Goal: Transaction & Acquisition: Purchase product/service

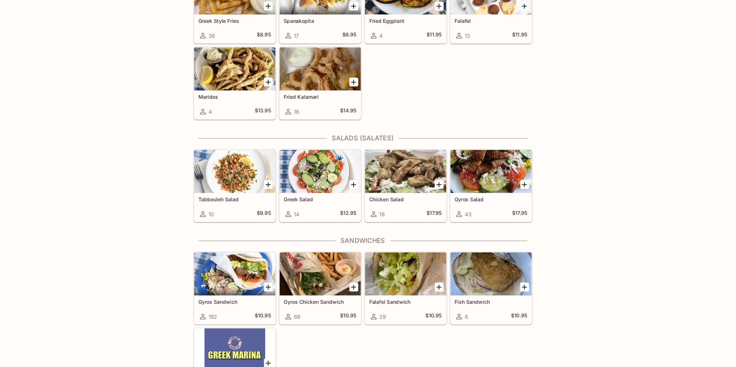
scroll to position [180, 0]
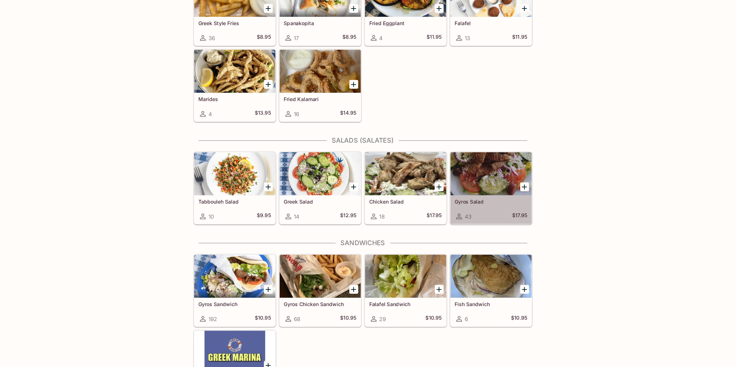
click at [471, 186] on div at bounding box center [470, 186] width 65 height 35
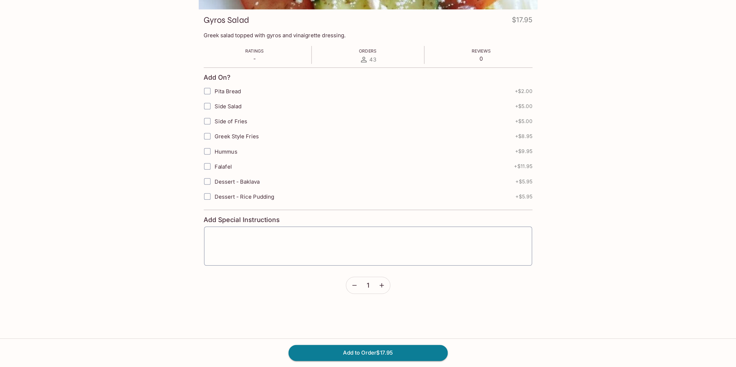
scroll to position [50, 0]
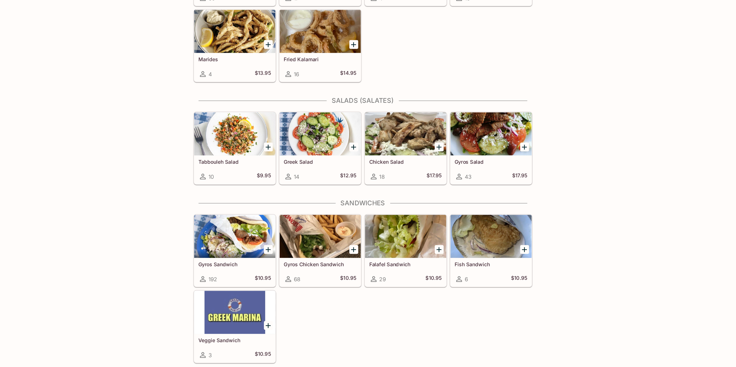
scroll to position [188, 0]
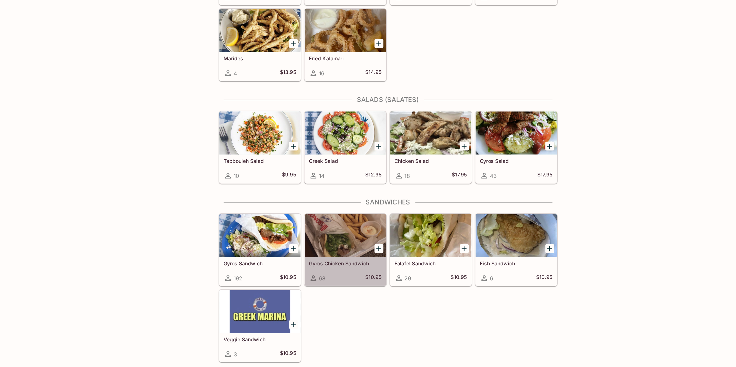
click at [323, 267] on div at bounding box center [333, 261] width 65 height 35
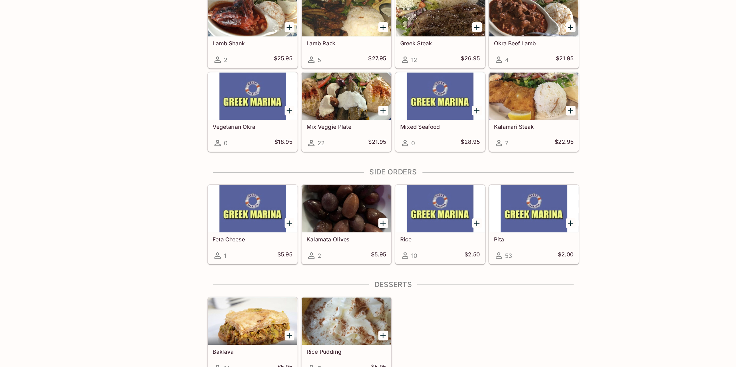
scroll to position [611, 0]
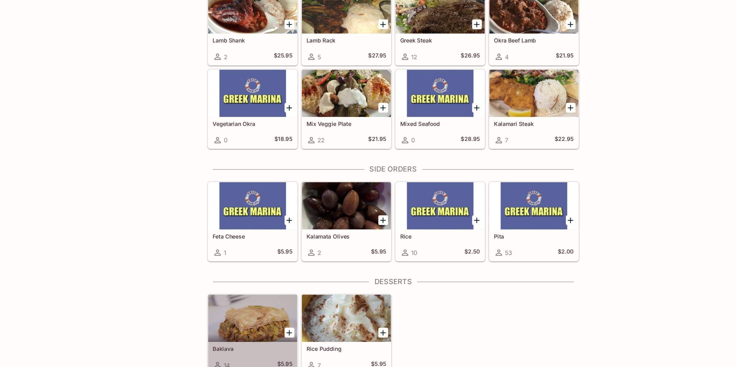
click at [262, 336] on div at bounding box center [264, 331] width 65 height 35
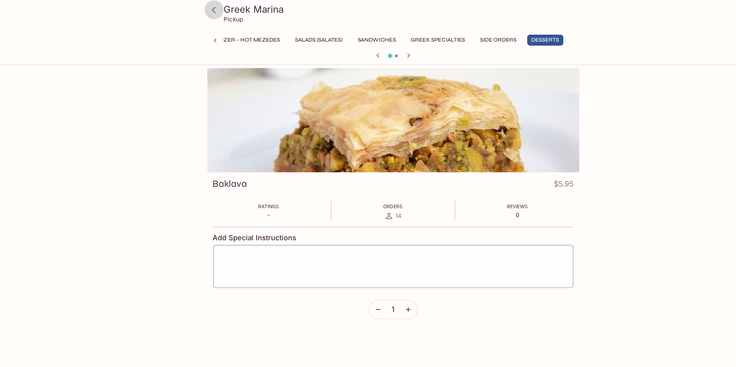
click at [237, 7] on icon at bounding box center [236, 7] width 10 height 10
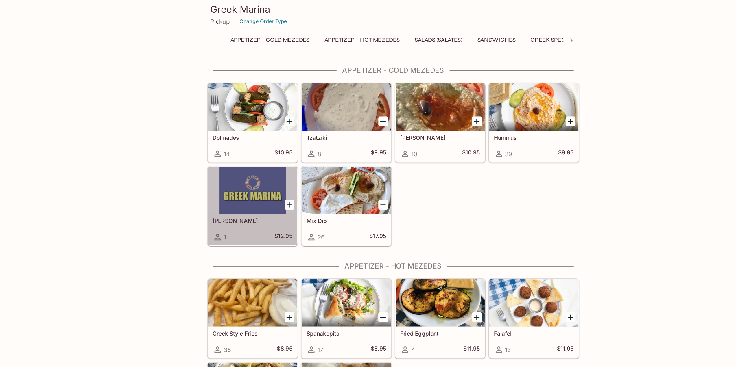
click at [266, 143] on div at bounding box center [264, 140] width 65 height 35
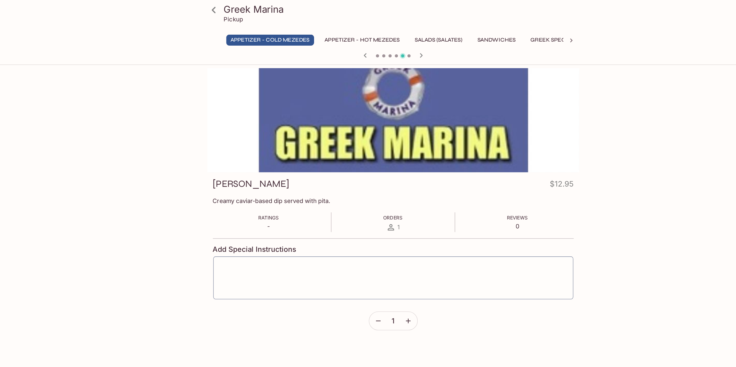
click at [227, 103] on div "Greek Marina Pickup Appetizer - Cold Mezedes Appetizer - Hot Mezedes Salads (Sa…" at bounding box center [368, 214] width 370 height 328
click at [236, 7] on icon at bounding box center [236, 7] width 10 height 10
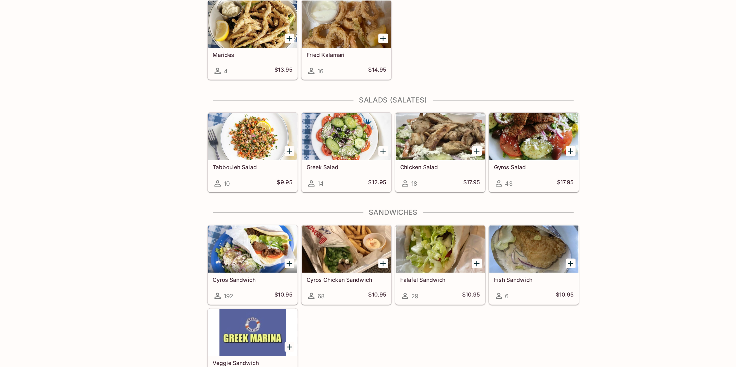
scroll to position [169, 0]
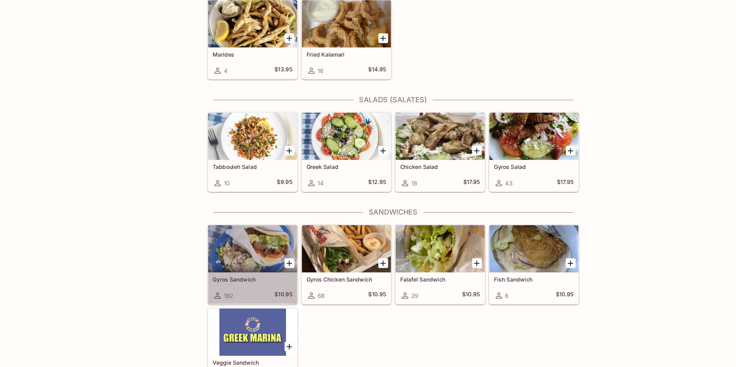
click at [268, 288] on div at bounding box center [264, 280] width 65 height 35
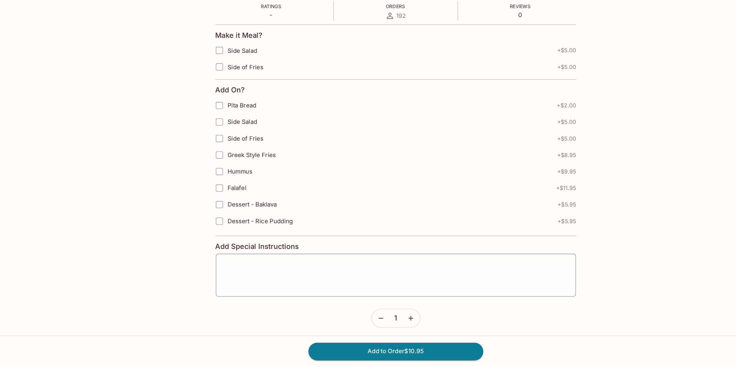
scroll to position [50, 0]
click at [349, 354] on button "Add to Order $10.95" at bounding box center [368, 355] width 128 height 13
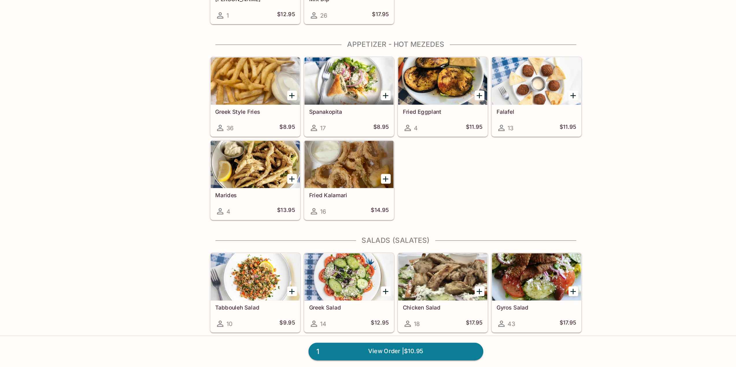
scroll to position [68, 0]
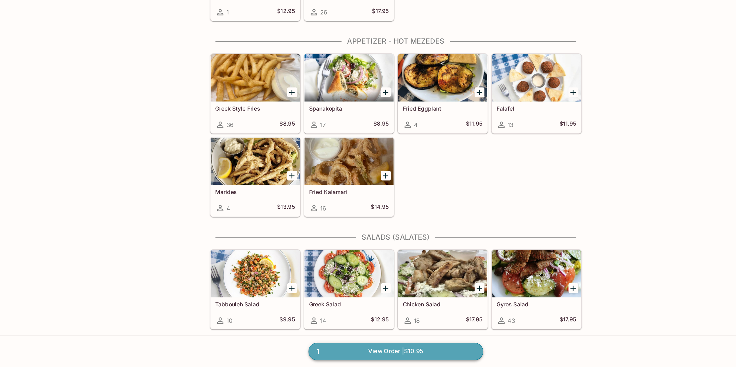
click at [387, 355] on link "1 View Order | $10.95" at bounding box center [368, 355] width 128 height 13
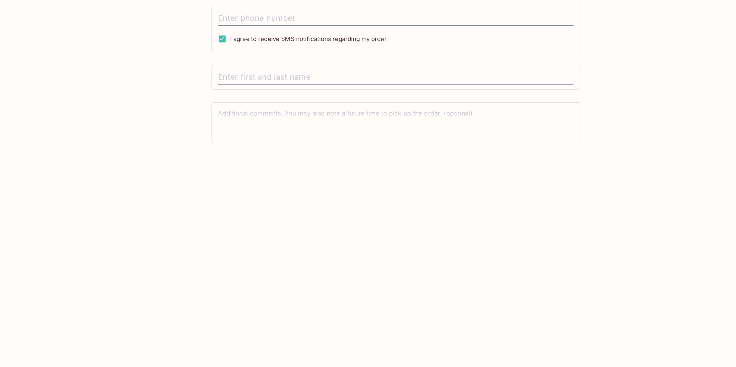
scroll to position [17, 0]
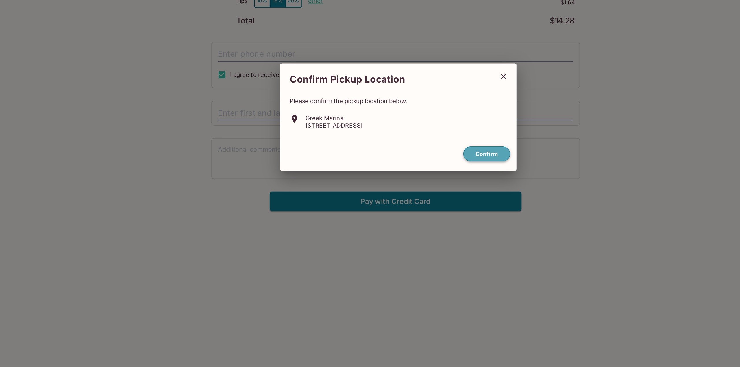
click at [431, 212] on button "Confirm" at bounding box center [435, 210] width 34 height 11
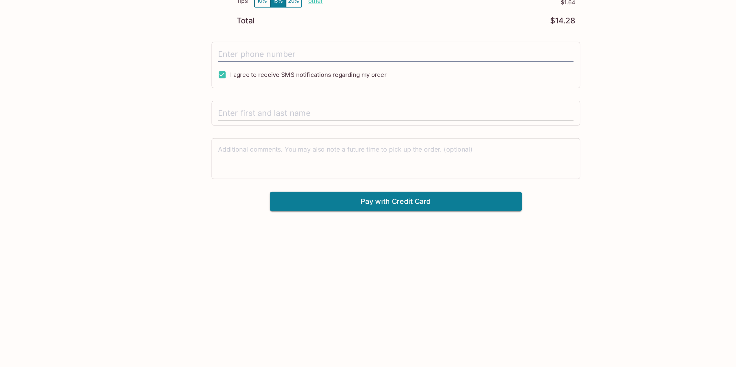
click at [328, 179] on input "text" at bounding box center [368, 180] width 261 height 11
type input "[PERSON_NAME]"
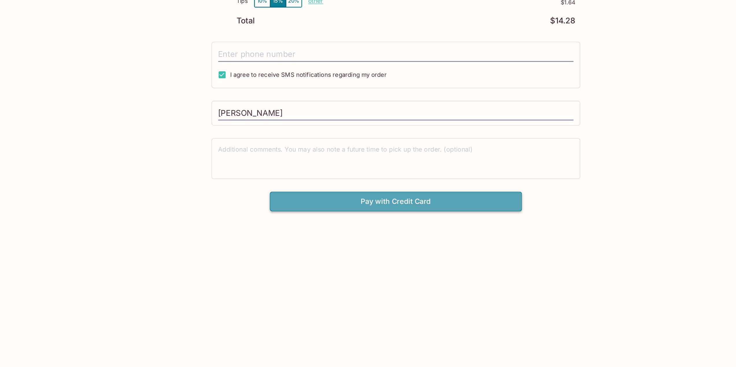
click at [334, 242] on button "Pay with Credit Card" at bounding box center [367, 245] width 185 height 14
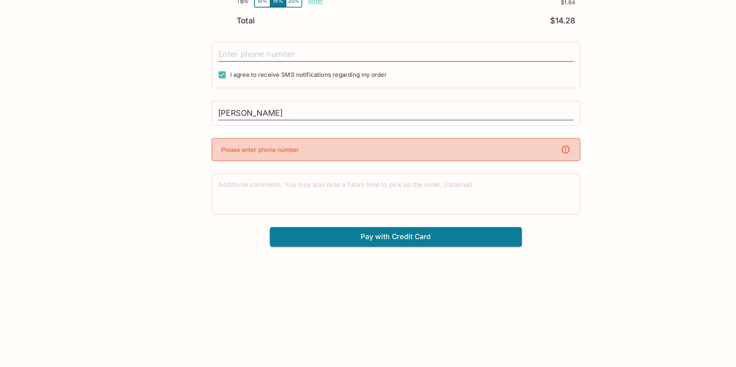
click at [336, 206] on div "Please enter phone number" at bounding box center [368, 207] width 271 height 17
click at [393, 209] on div "Please enter phone number" at bounding box center [368, 207] width 271 height 17
click at [360, 235] on textarea at bounding box center [368, 240] width 261 height 20
click at [492, 204] on icon at bounding box center [492, 207] width 7 height 7
click at [429, 211] on div "Please enter phone number" at bounding box center [368, 207] width 271 height 17
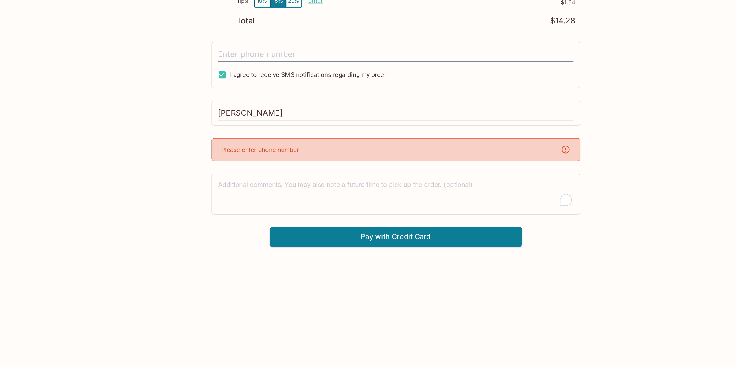
click at [429, 211] on div "Please enter phone number" at bounding box center [368, 207] width 271 height 17
click at [416, 204] on div "Please enter phone number" at bounding box center [368, 207] width 271 height 17
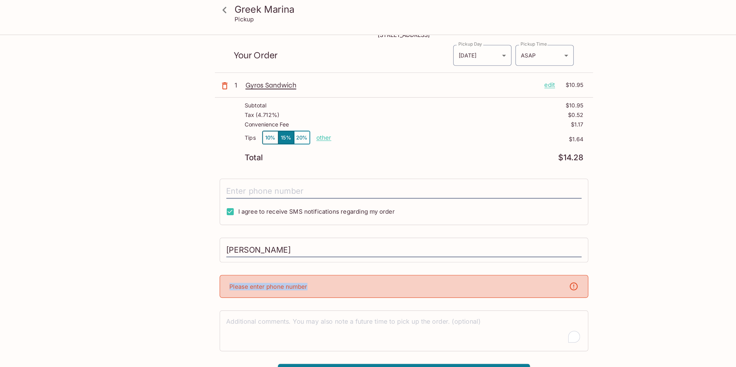
scroll to position [0, 0]
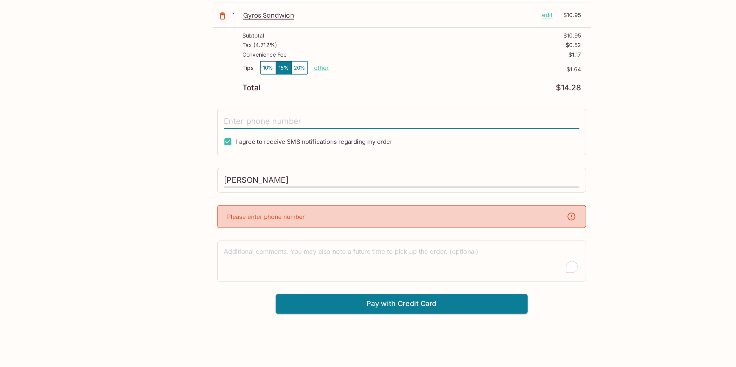
click at [252, 154] on input "tel" at bounding box center [368, 154] width 261 height 11
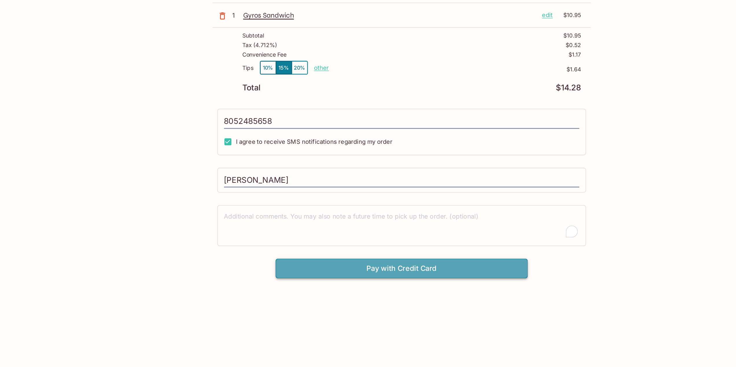
click at [317, 260] on button "Pay with Credit Card" at bounding box center [367, 262] width 185 height 14
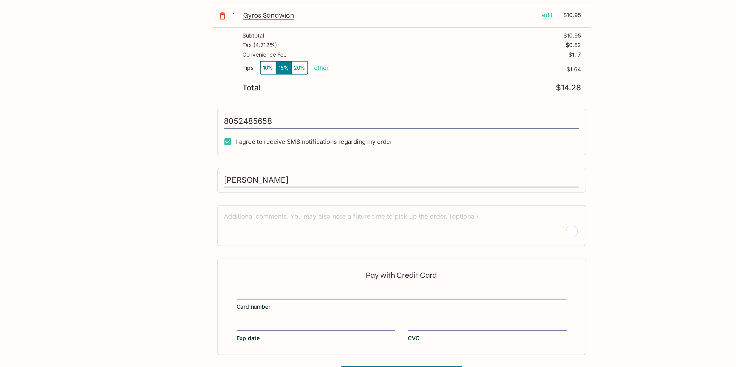
type input "[PHONE_NUMBER]"
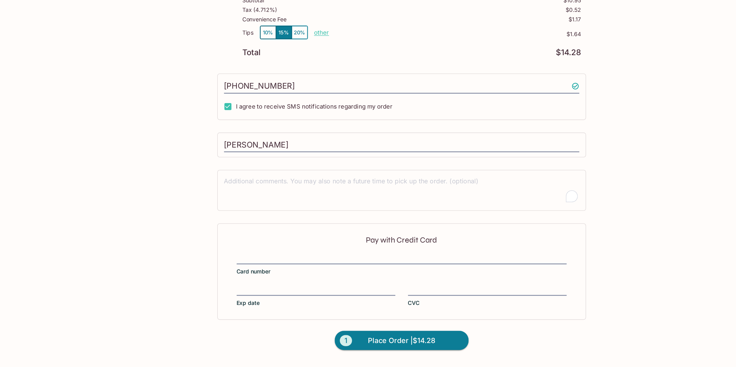
click at [228, 276] on div "Greek Marina Pickup Greek Marina [STREET_ADDRESS] Your Order Pickup Day [DATE] …" at bounding box center [368, 165] width 370 height 330
click at [352, 294] on div "Pay with Credit Card Card number Exp date CVC" at bounding box center [368, 264] width 271 height 71
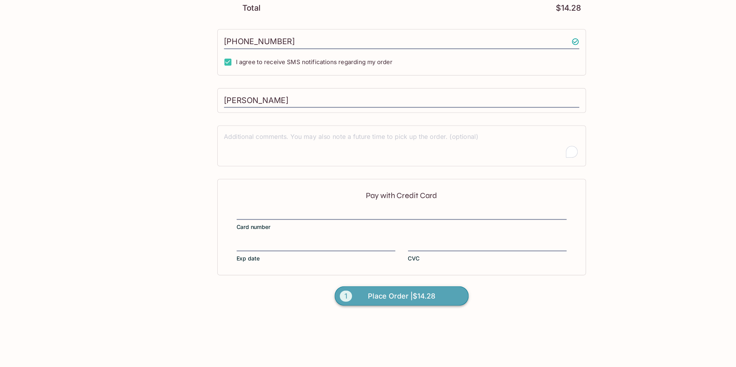
click at [353, 313] on span "Place Order | $14.28" at bounding box center [367, 315] width 49 height 9
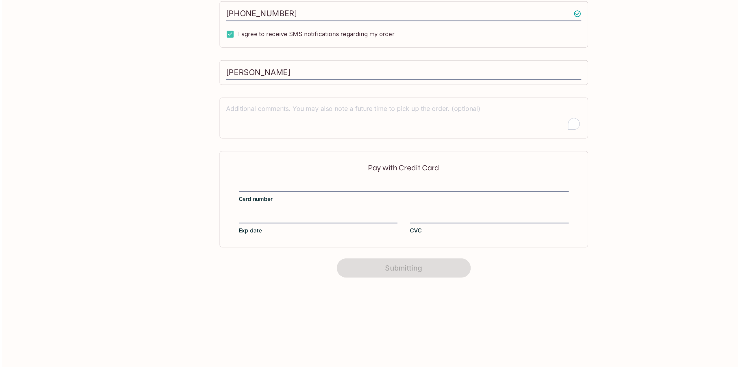
scroll to position [0, 0]
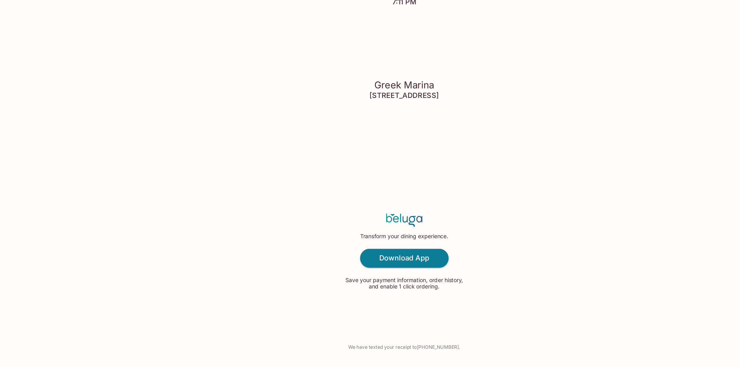
click at [439, 255] on div "Order Submitted! Order # 174629 Estimated Pickup Time 7:11 PM Greek Marina [STR…" at bounding box center [370, 183] width 370 height 367
